Goal: Navigation & Orientation: Understand site structure

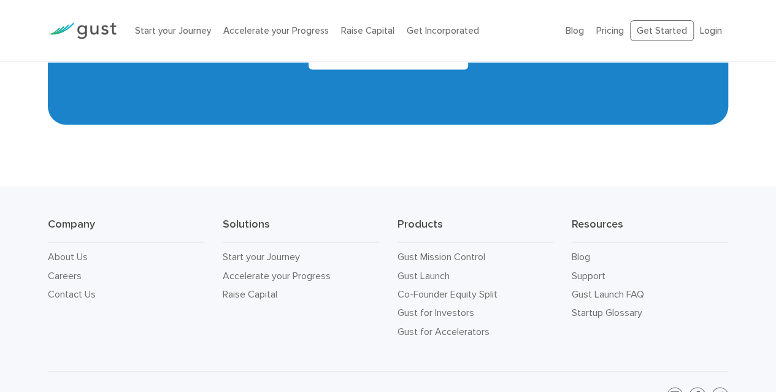
scroll to position [5593, 0]
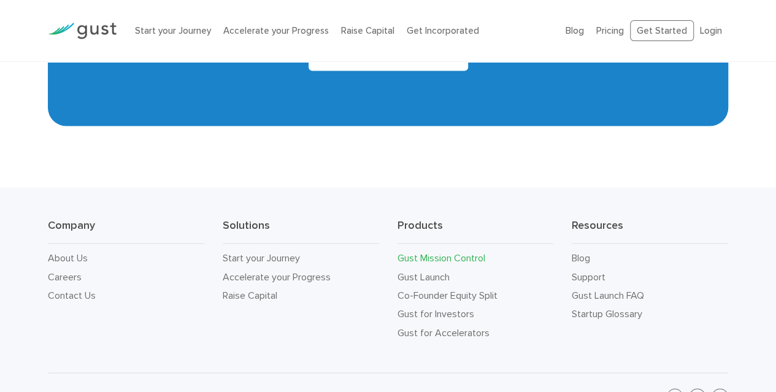
click at [450, 251] on link "Gust Mission Control" at bounding box center [441, 257] width 88 height 12
click at [434, 271] on link "Gust Launch" at bounding box center [423, 277] width 52 height 12
click at [432, 289] on link "Co-Founder Equity Split" at bounding box center [447, 295] width 100 height 12
click at [428, 307] on link "Gust for Investors" at bounding box center [435, 313] width 77 height 12
click at [428, 326] on link "Gust for Accelerators" at bounding box center [443, 332] width 92 height 12
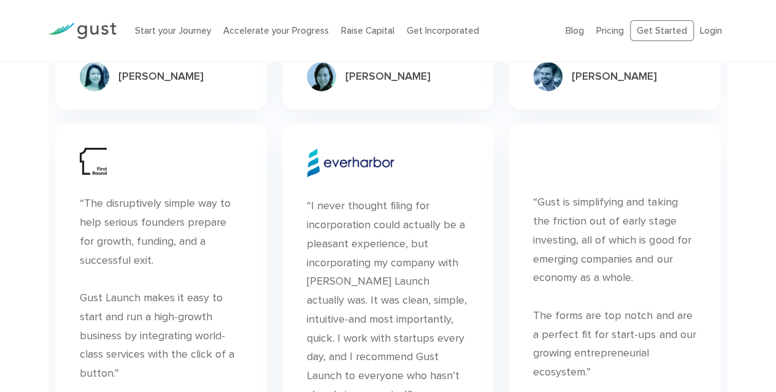
scroll to position [4230, 0]
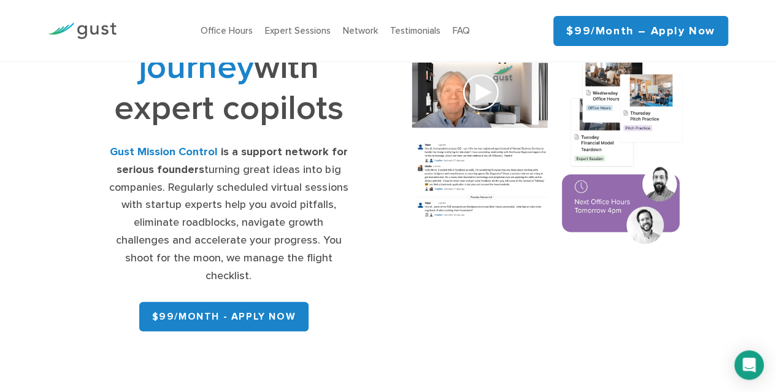
scroll to position [140, 0]
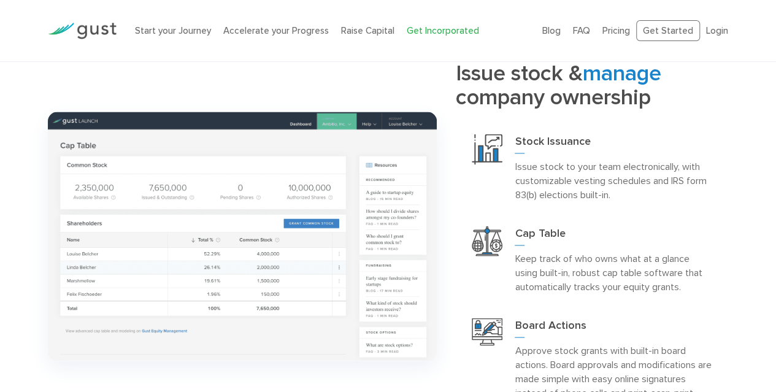
scroll to position [1045, 0]
